Goal: Entertainment & Leisure: Consume media (video, audio)

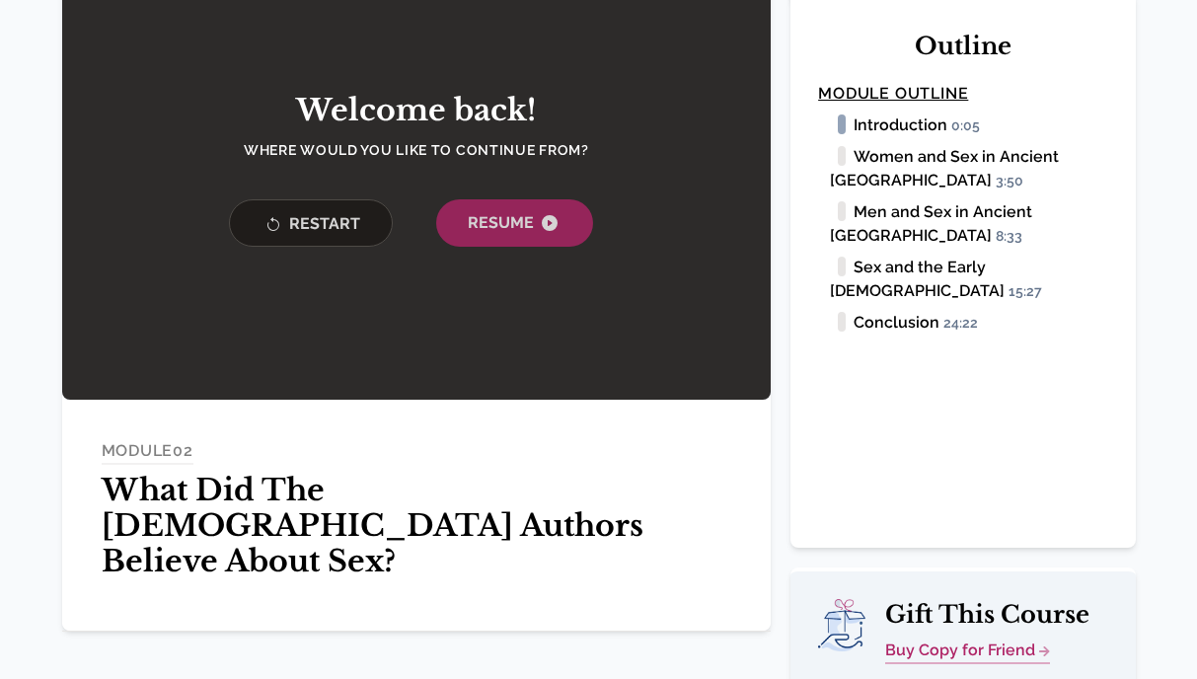
scroll to position [474, 0]
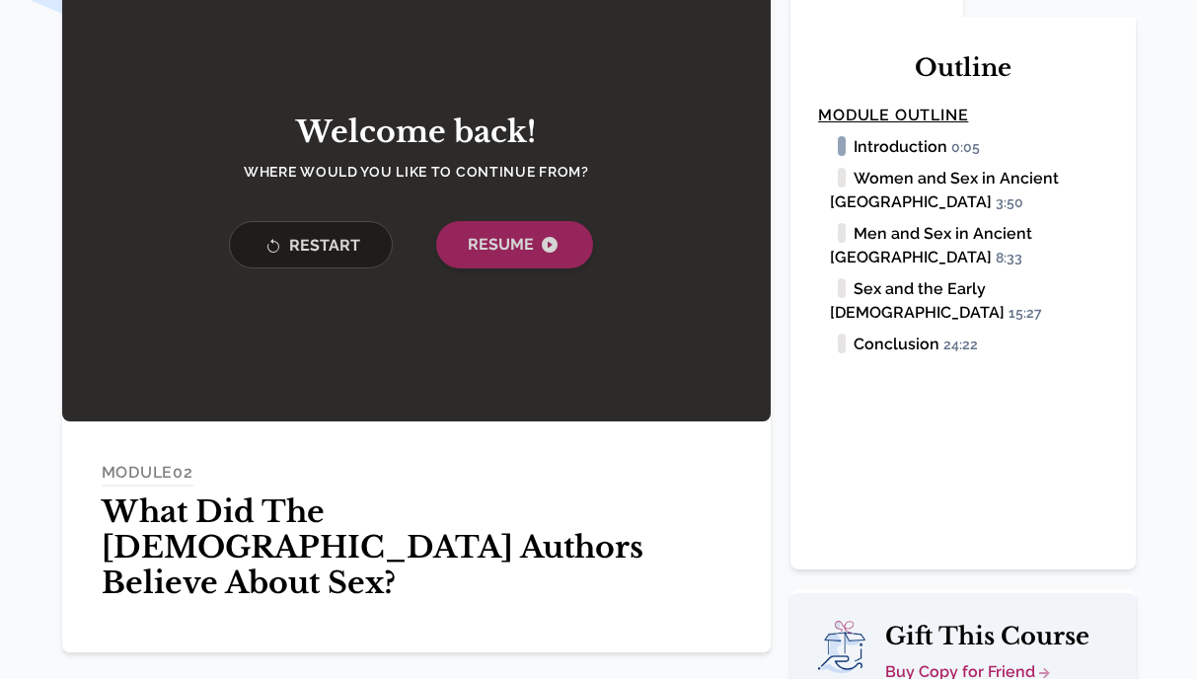
click at [498, 233] on span "Resume" at bounding box center [515, 245] width 94 height 24
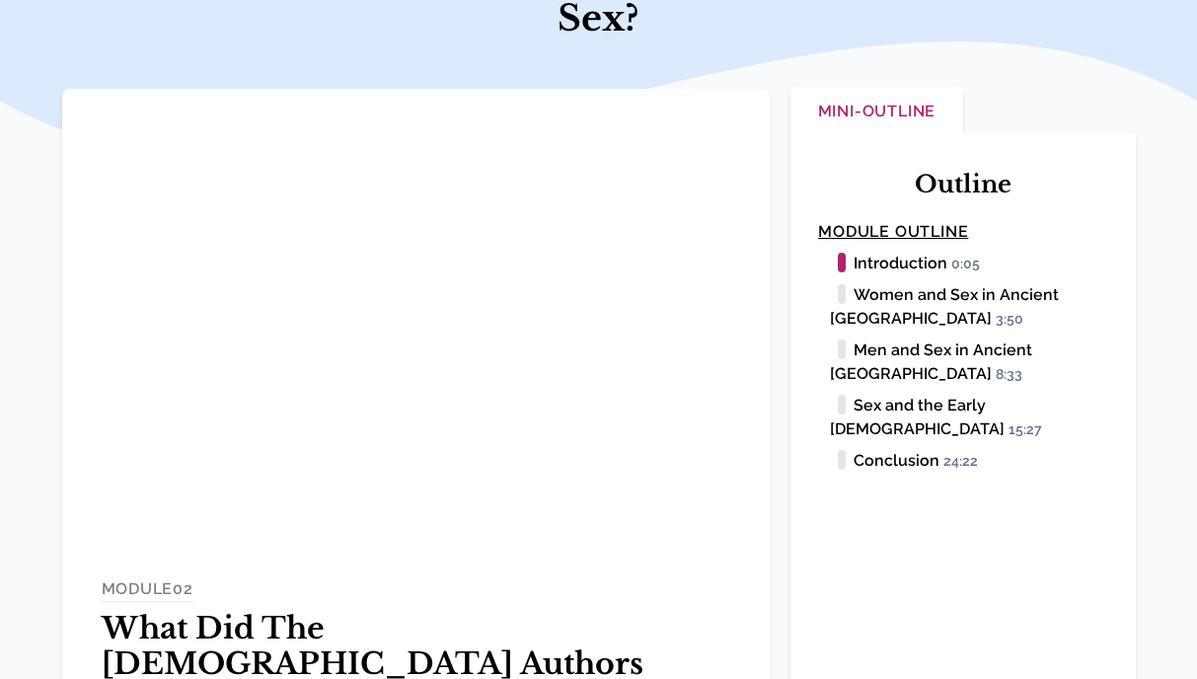
scroll to position [293, 0]
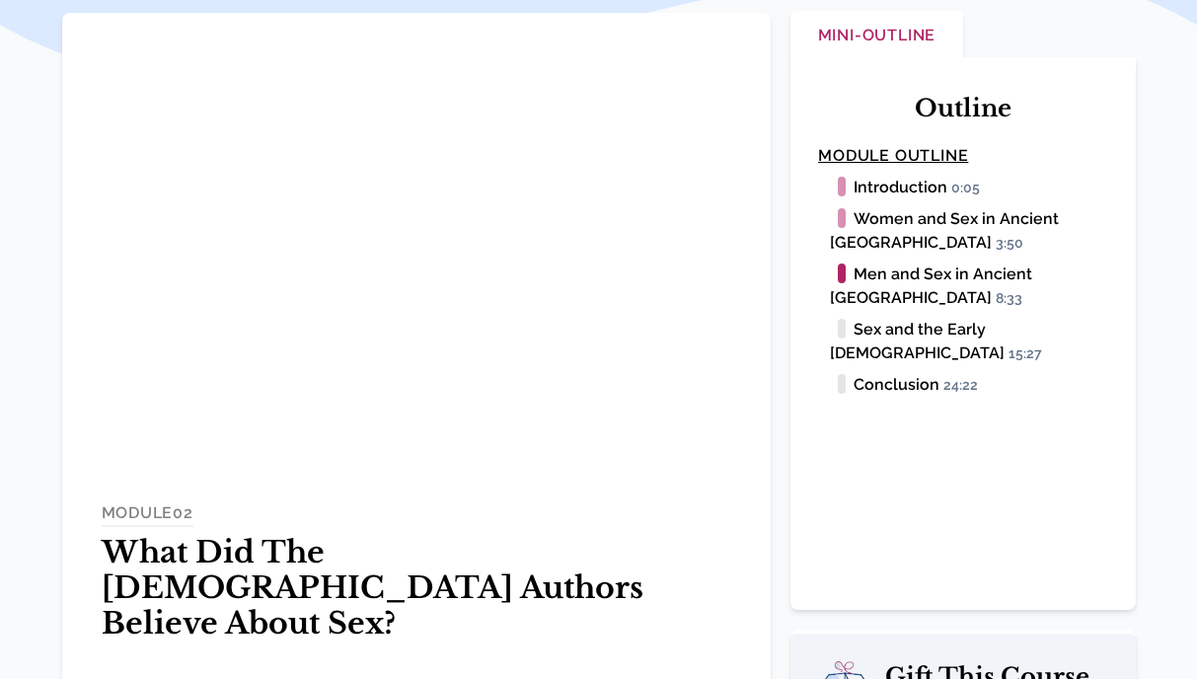
scroll to position [433, 0]
